Goal: Information Seeking & Learning: Understand process/instructions

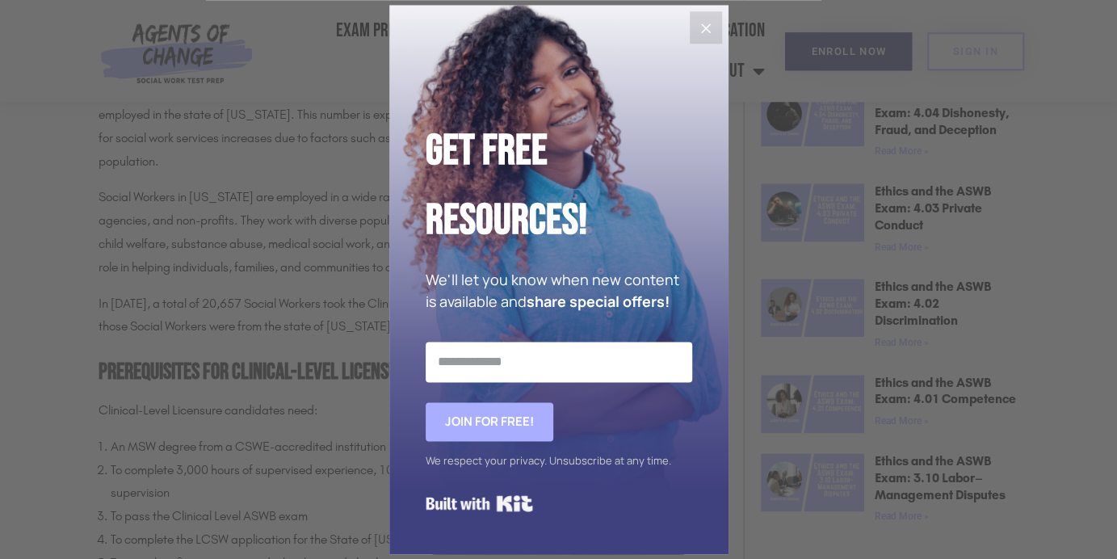
scroll to position [936, 0]
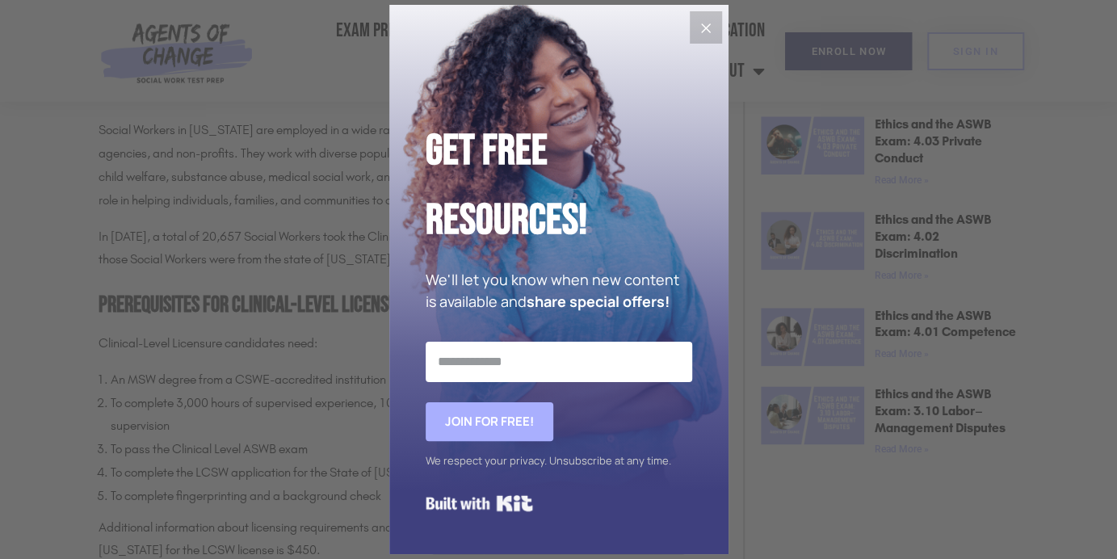
click at [695, 25] on button "Close" at bounding box center [706, 27] width 32 height 32
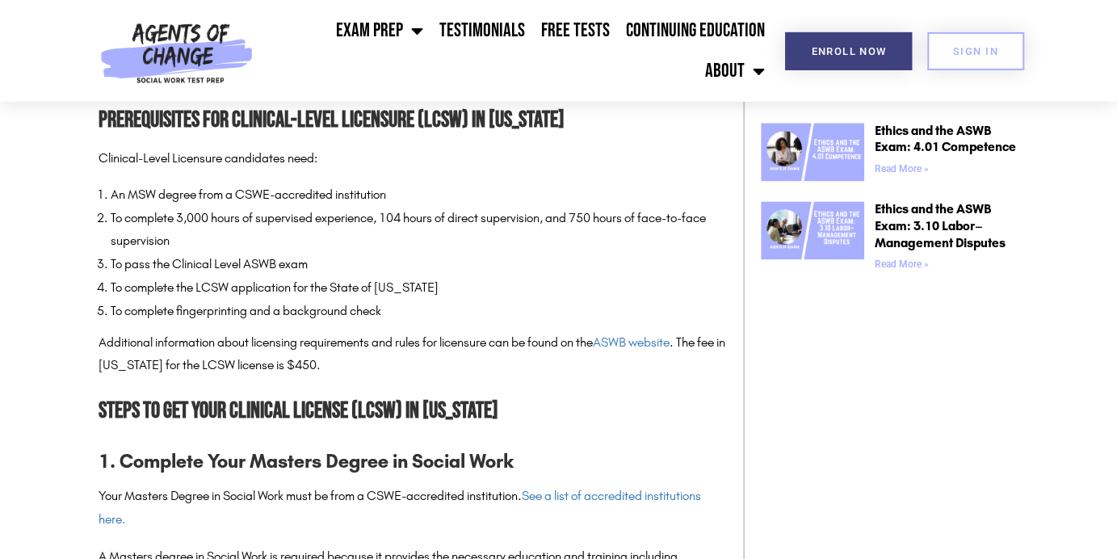
scroll to position [1191, 0]
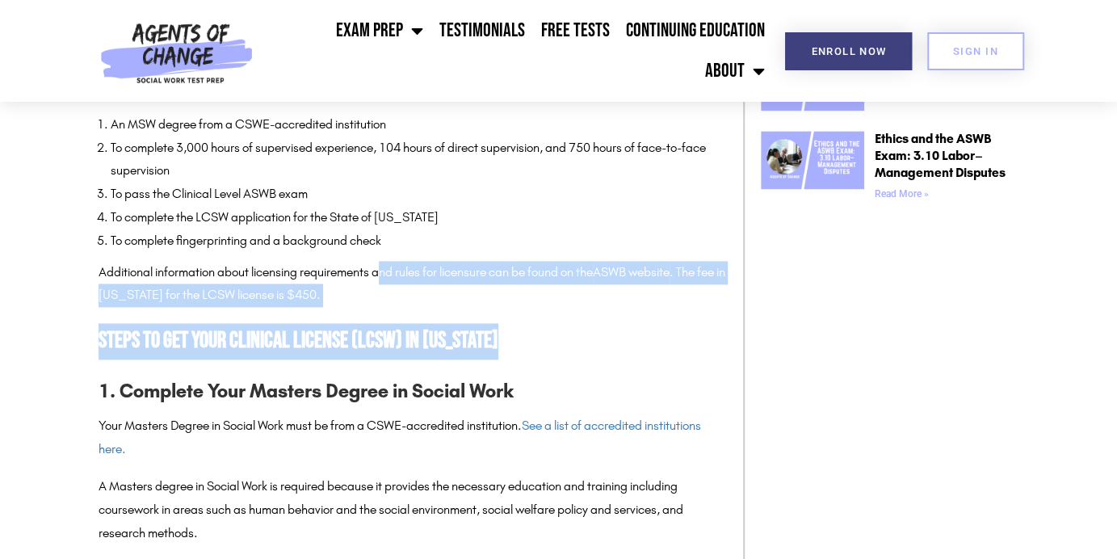
drag, startPoint x: 397, startPoint y: 309, endPoint x: 590, endPoint y: 376, distance: 203.3
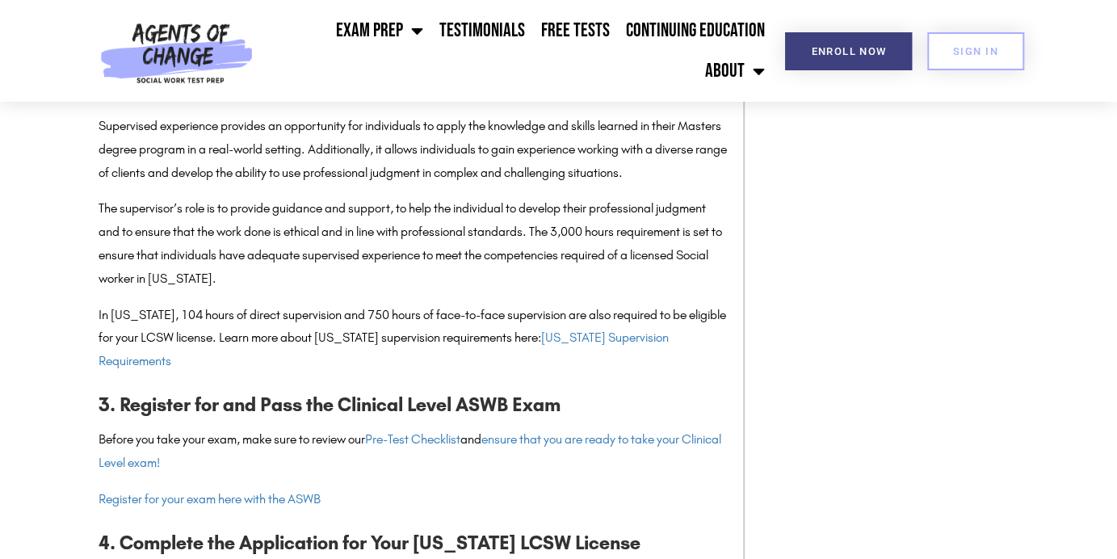
scroll to position [1703, 0]
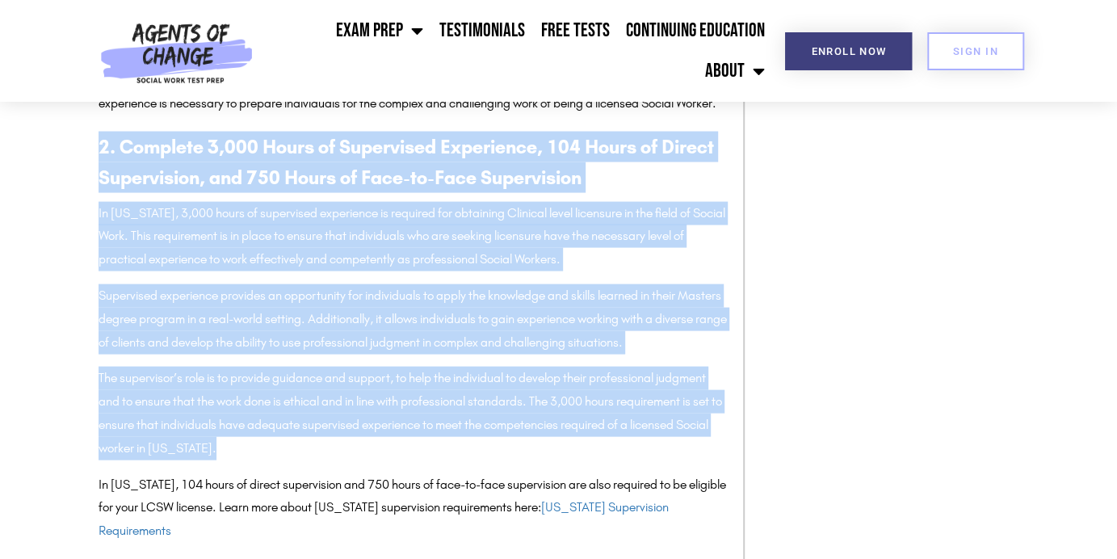
drag, startPoint x: 430, startPoint y: 164, endPoint x: 586, endPoint y: 502, distance: 372.6
click at [586, 502] on div "The State of Social Work in [US_STATE] [US_STATE] is home to a large and divers…" at bounding box center [413, 366] width 628 height 2375
click at [602, 460] on p "The supervisor’s role is to provide guidance and support, to help the individua…" at bounding box center [413, 413] width 628 height 93
drag, startPoint x: 603, startPoint y: 494, endPoint x: 466, endPoint y: 150, distance: 369.4
click at [466, 150] on div "The State of Social Work in [US_STATE] [US_STATE] is home to a large and divers…" at bounding box center [413, 366] width 628 height 2375
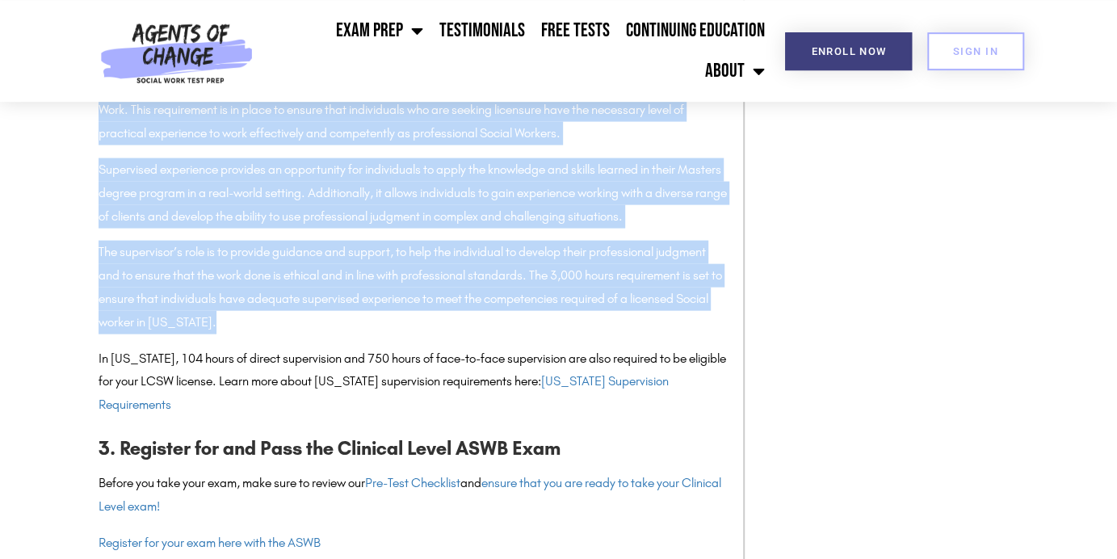
scroll to position [1958, 0]
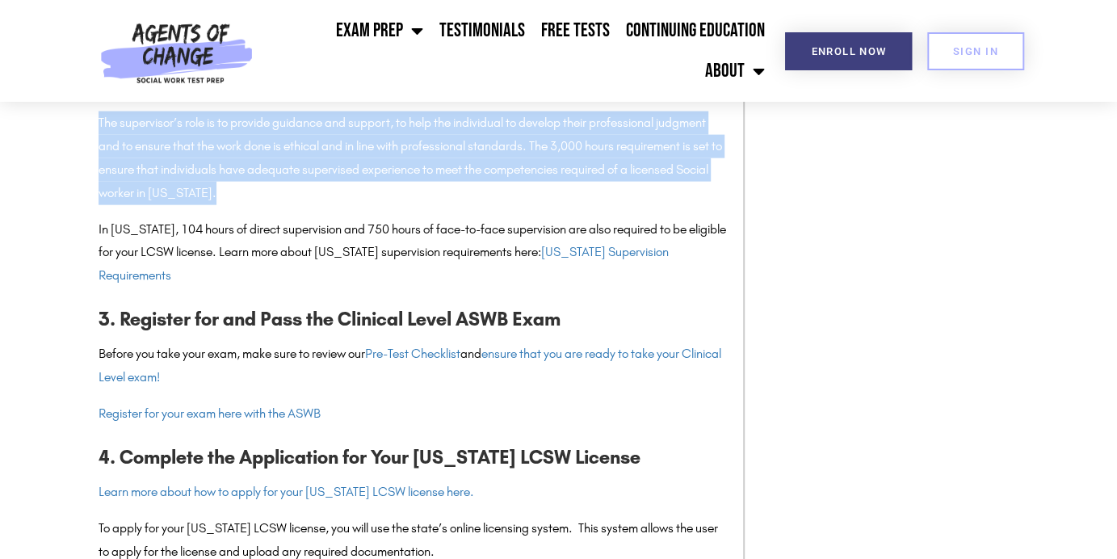
click at [367, 204] on p "The supervisor’s role is to provide guidance and support, to help the individua…" at bounding box center [413, 157] width 628 height 93
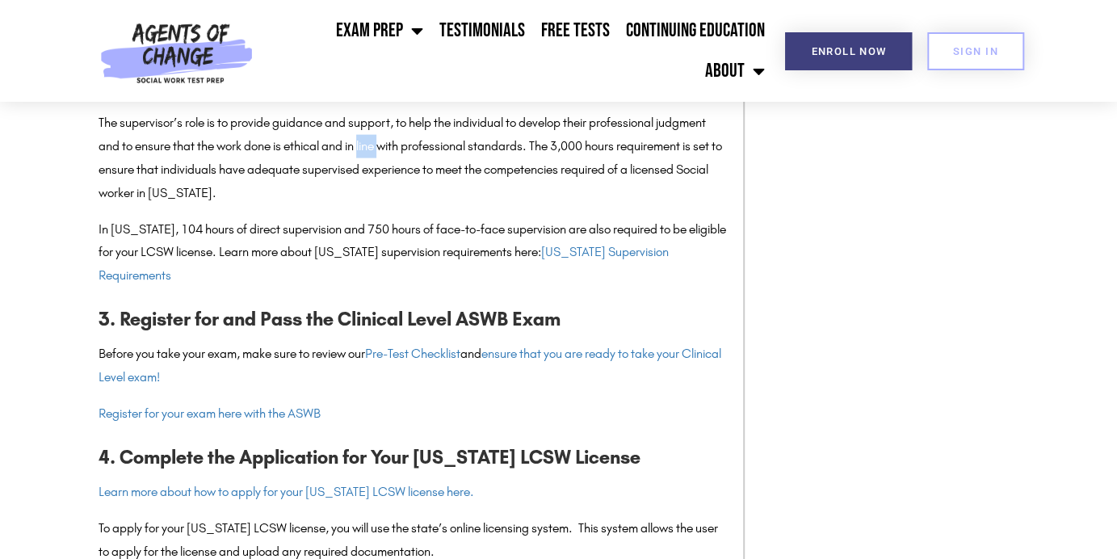
click at [367, 204] on p "The supervisor’s role is to provide guidance and support, to help the individua…" at bounding box center [413, 157] width 628 height 93
click at [392, 204] on p "The supervisor’s role is to provide guidance and support, to help the individua…" at bounding box center [413, 157] width 628 height 93
click at [352, 288] on p "In [US_STATE], 104 hours of direct supervision and 750 hours of face-to-face su…" at bounding box center [413, 252] width 628 height 69
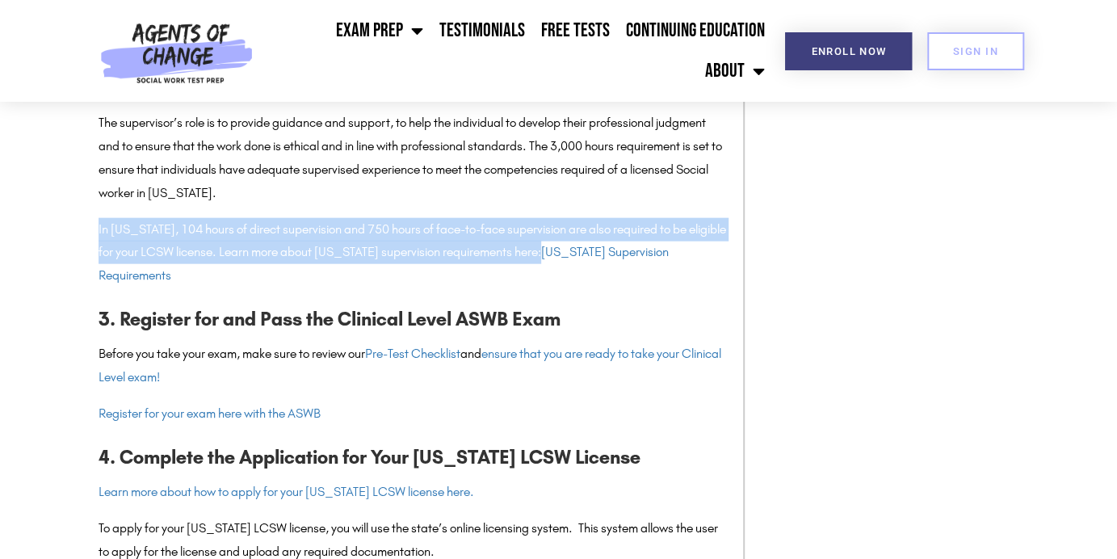
click at [352, 288] on p "In [US_STATE], 104 hours of direct supervision and 750 hours of face-to-face su…" at bounding box center [413, 252] width 628 height 69
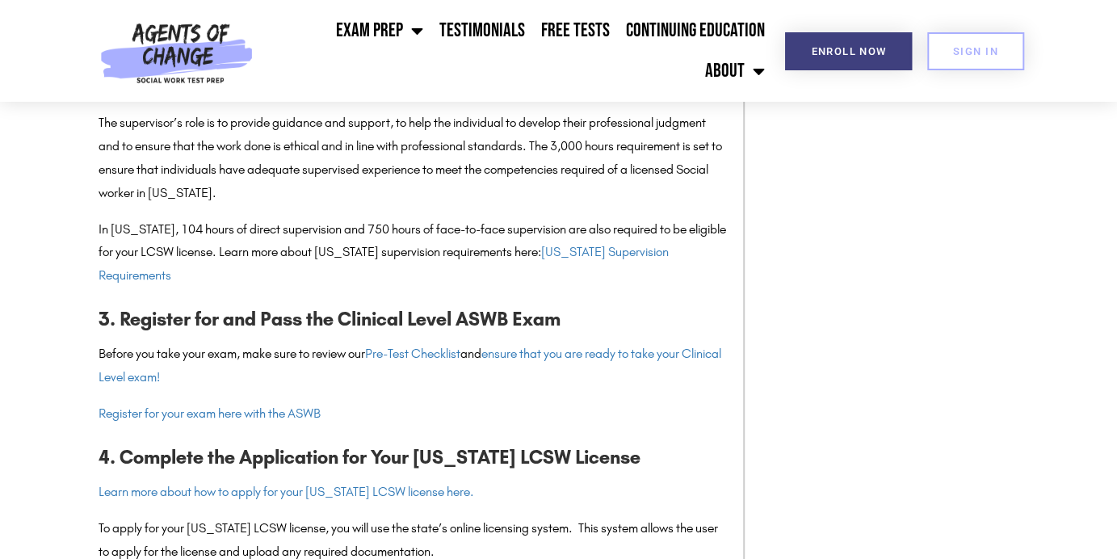
click at [366, 263] on div "The State of Social Work in [US_STATE] [US_STATE] is home to a large and divers…" at bounding box center [413, 111] width 628 height 2375
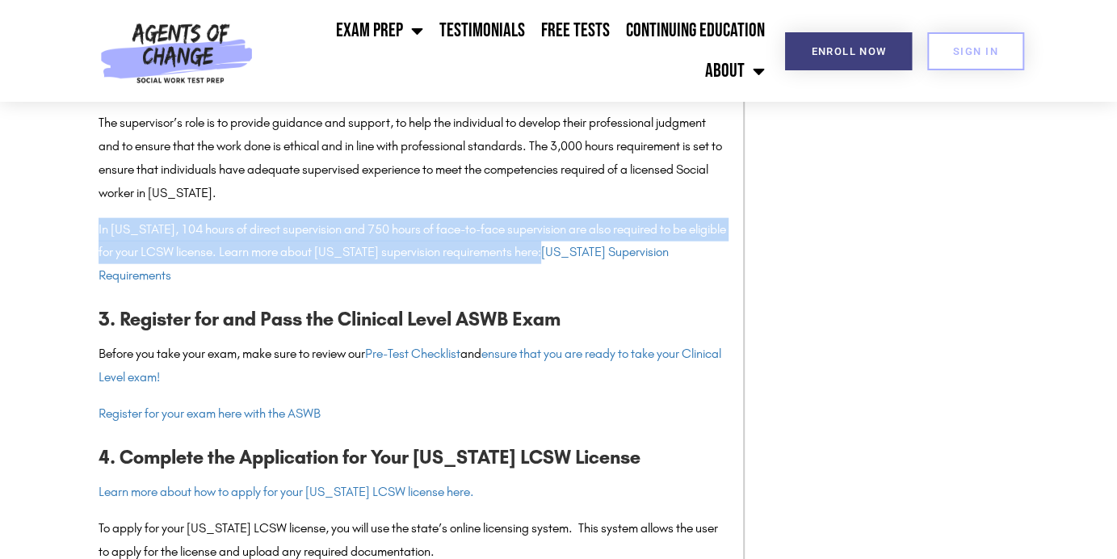
click at [367, 263] on div "The State of Social Work in [US_STATE] [US_STATE] is home to a large and divers…" at bounding box center [413, 111] width 628 height 2375
click at [368, 288] on p "In [US_STATE], 104 hours of direct supervision and 750 hours of face-to-face su…" at bounding box center [413, 252] width 628 height 69
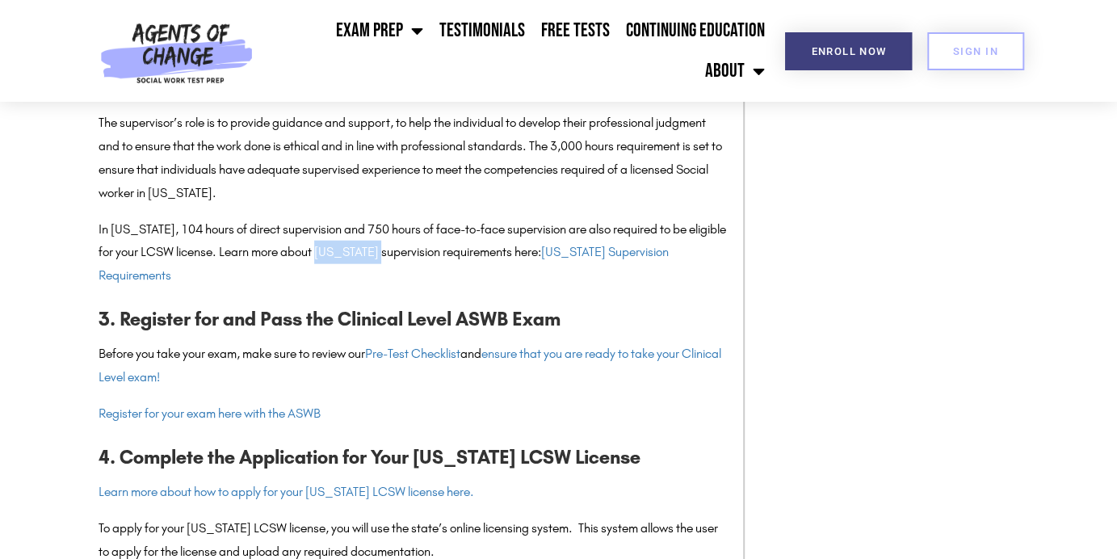
click at [368, 288] on p "In [US_STATE], 104 hours of direct supervision and 750 hours of face-to-face su…" at bounding box center [413, 252] width 628 height 69
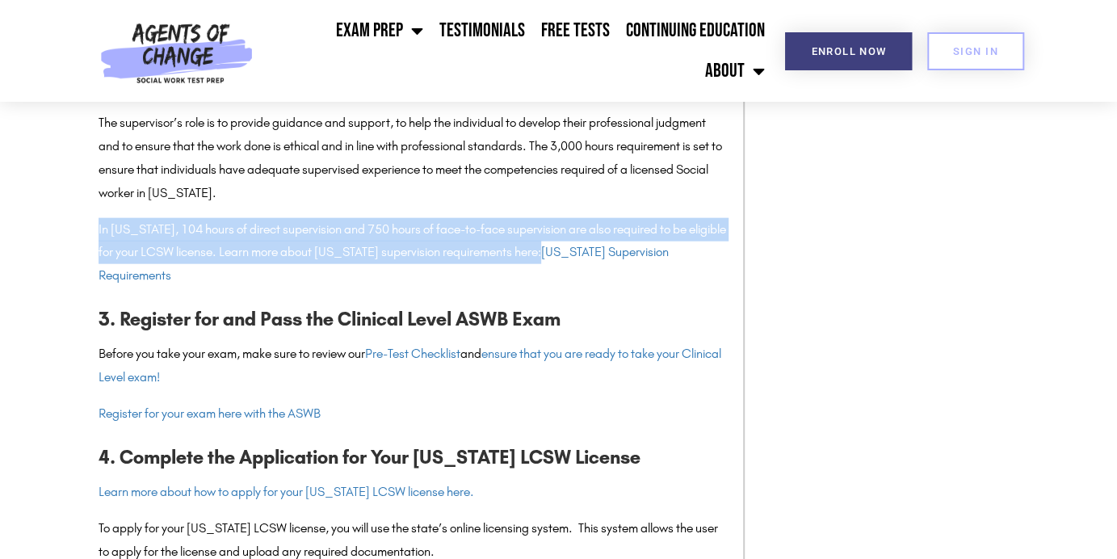
click at [368, 288] on p "In [US_STATE], 104 hours of direct supervision and 750 hours of face-to-face su…" at bounding box center [413, 252] width 628 height 69
click at [376, 267] on p "In [US_STATE], 104 hours of direct supervision and 750 hours of face-to-face su…" at bounding box center [413, 252] width 628 height 69
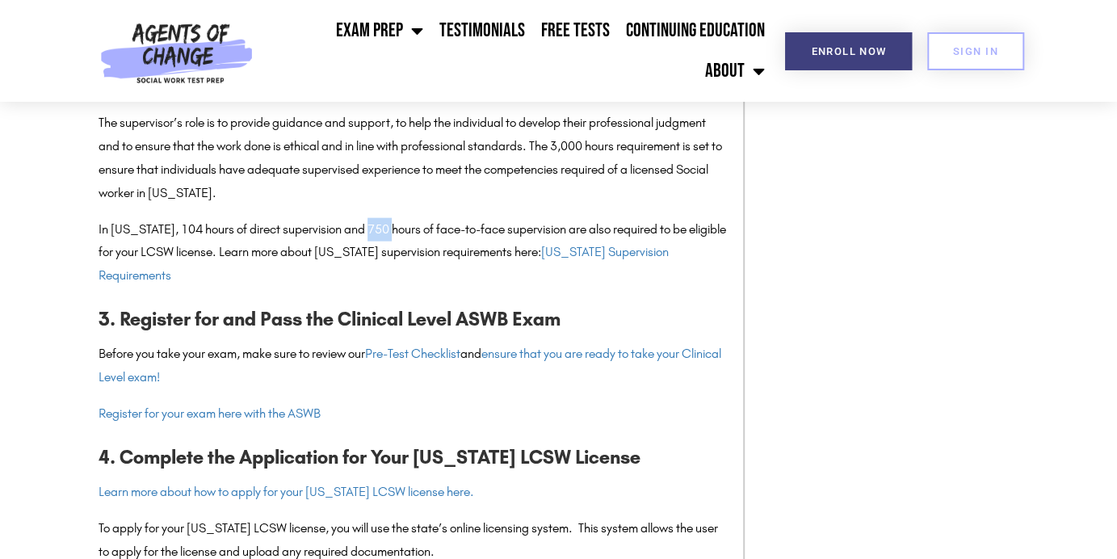
click at [376, 267] on p "In [US_STATE], 104 hours of direct supervision and 750 hours of face-to-face su…" at bounding box center [413, 252] width 628 height 69
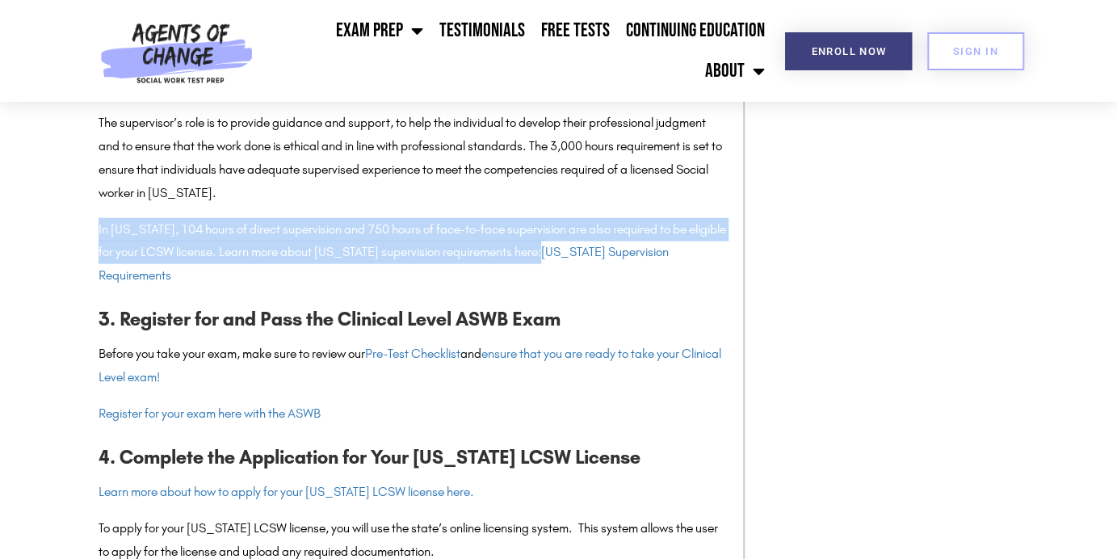
click at [376, 267] on p "In [US_STATE], 104 hours of direct supervision and 750 hours of face-to-face su…" at bounding box center [413, 252] width 628 height 69
click at [420, 288] on p "In [US_STATE], 104 hours of direct supervision and 750 hours of face-to-face su…" at bounding box center [413, 252] width 628 height 69
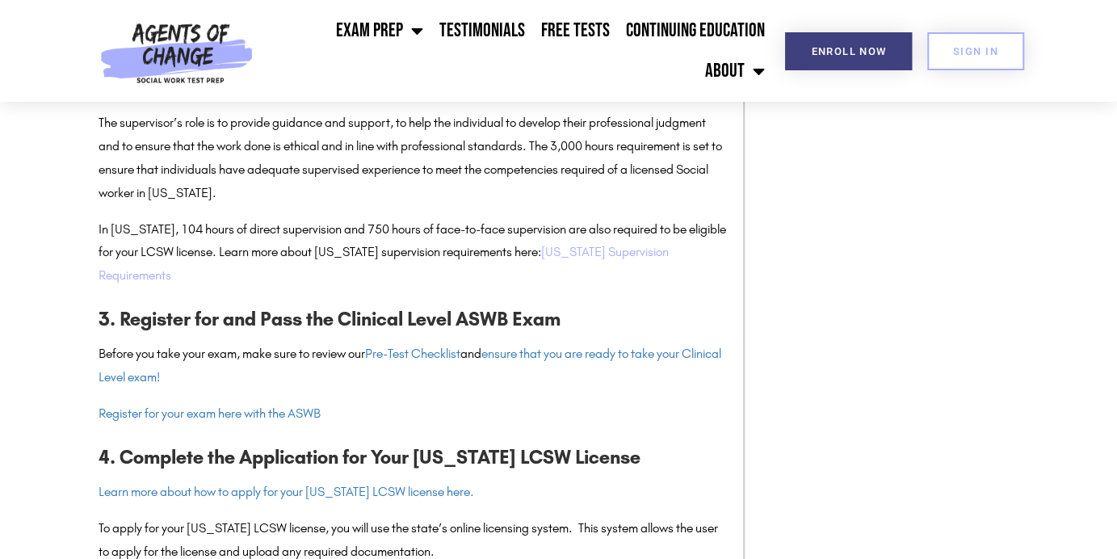
click at [607, 283] on link "[US_STATE] Supervision Requirements" at bounding box center [384, 263] width 570 height 39
